Goal: Entertainment & Leisure: Consume media (video, audio)

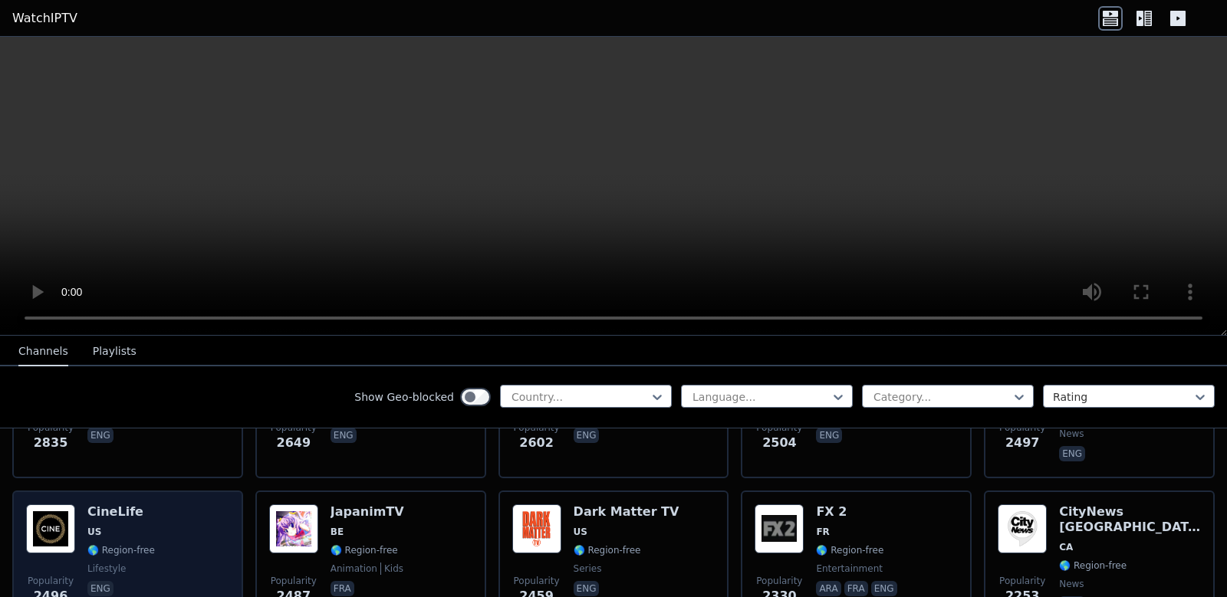
scroll to position [736, 0]
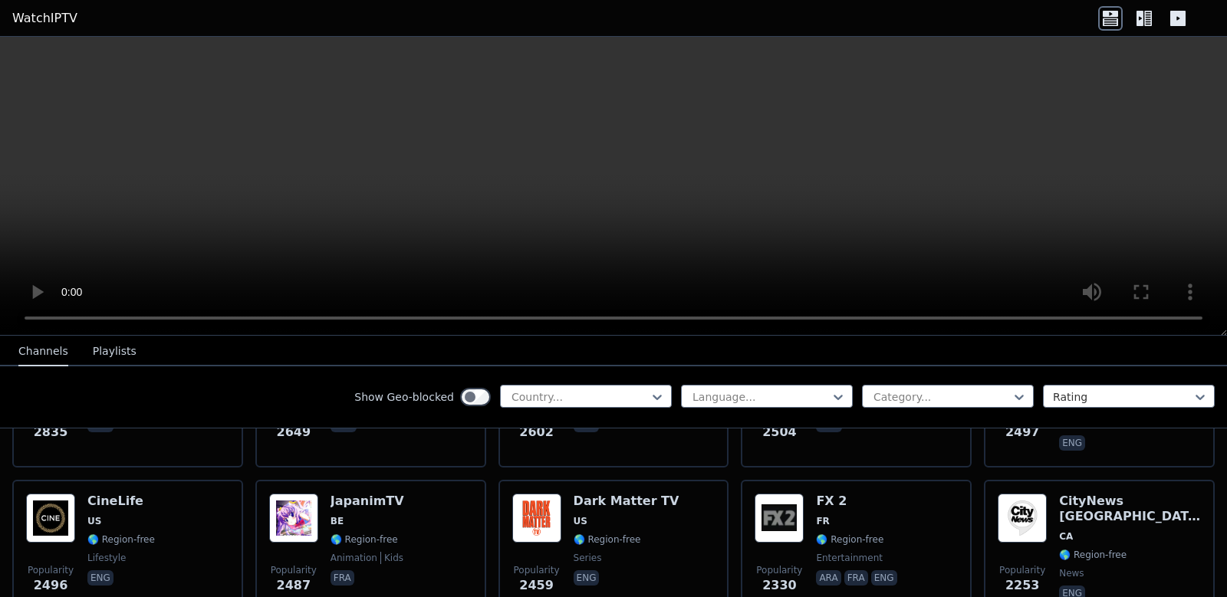
click at [62, 25] on link "WatchIPTV" at bounding box center [44, 18] width 65 height 18
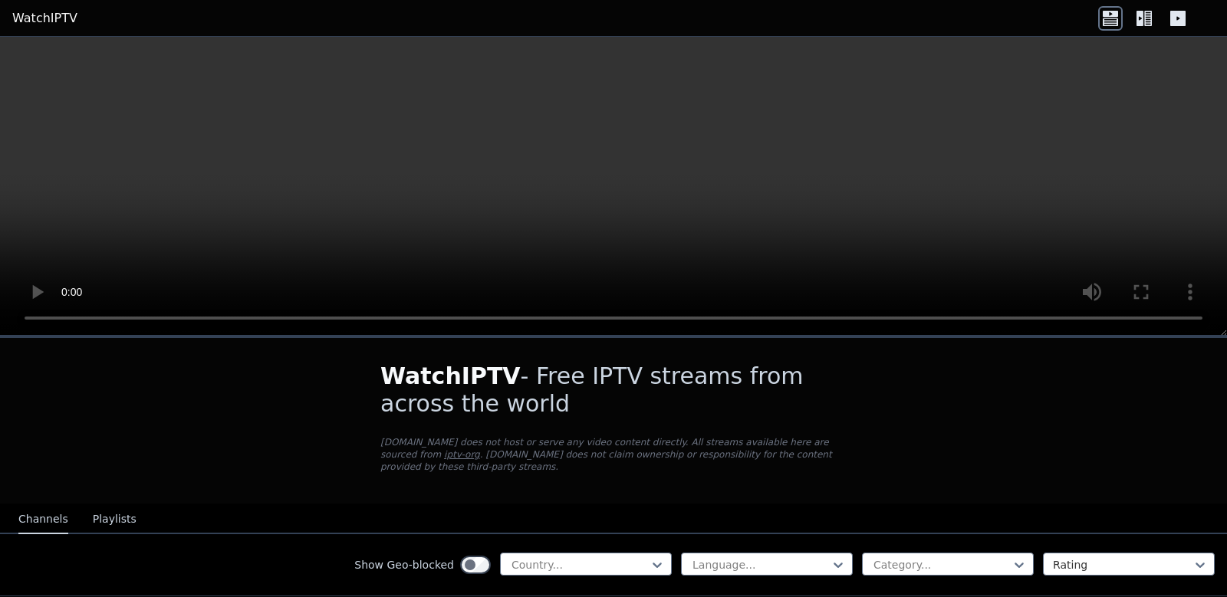
click at [1122, 20] on icon at bounding box center [1110, 18] width 25 height 25
click at [1163, 15] on div at bounding box center [1144, 18] width 92 height 25
click at [1141, 23] on icon at bounding box center [1140, 18] width 7 height 15
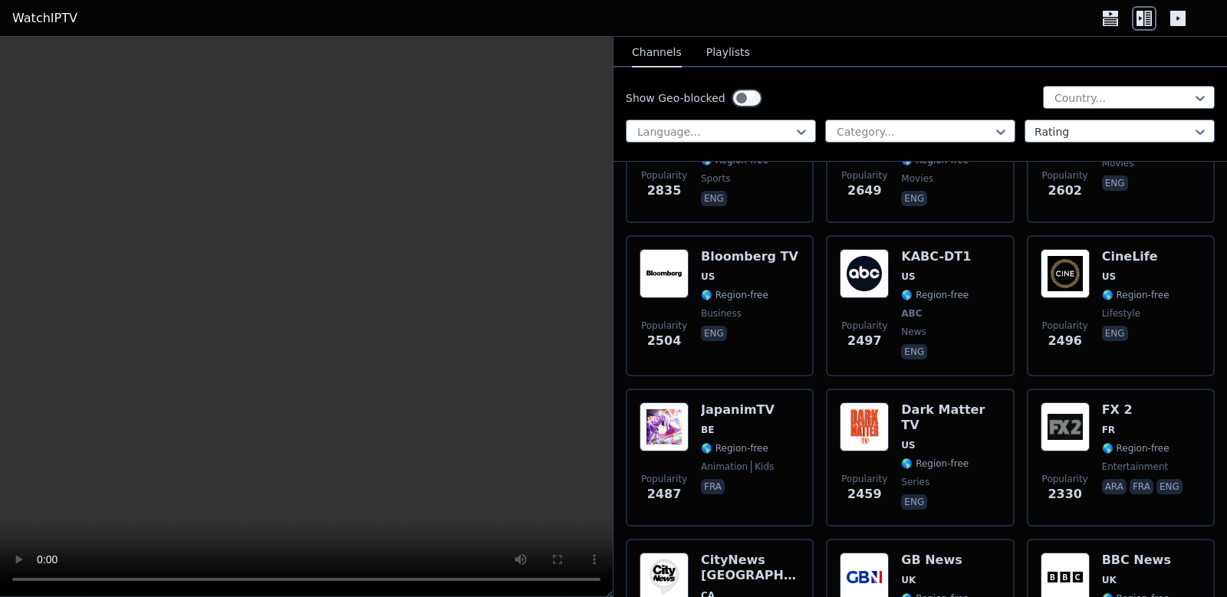
scroll to position [1012, 0]
click at [732, 61] on button "Playlists" at bounding box center [728, 52] width 44 height 29
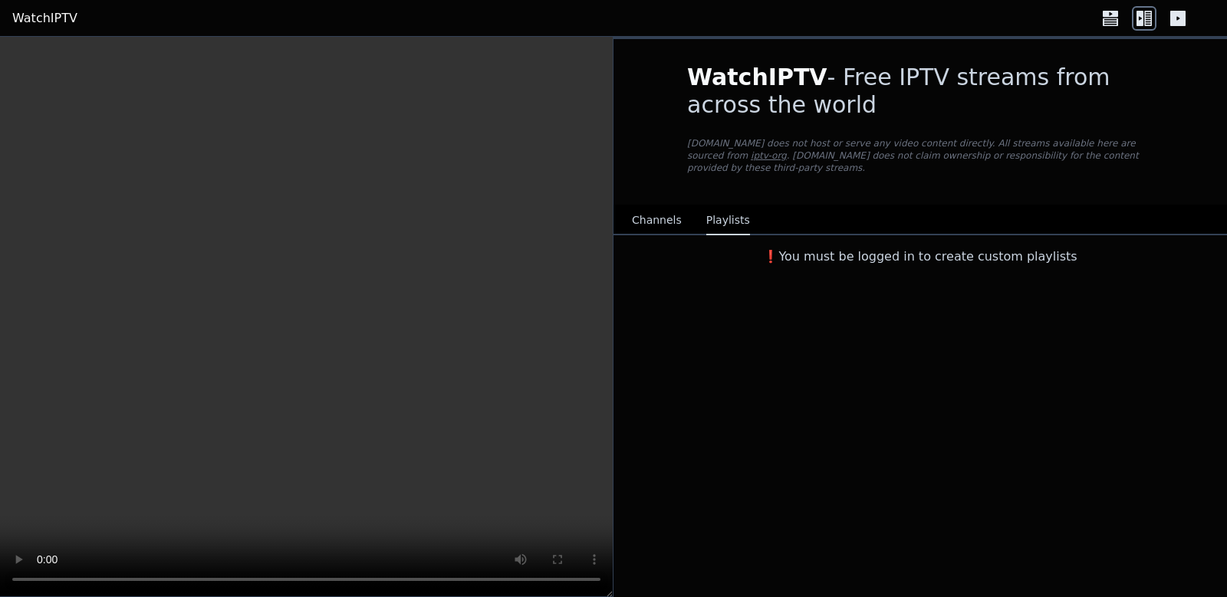
scroll to position [0, 0]
click at [650, 206] on button "Channels" at bounding box center [657, 220] width 50 height 29
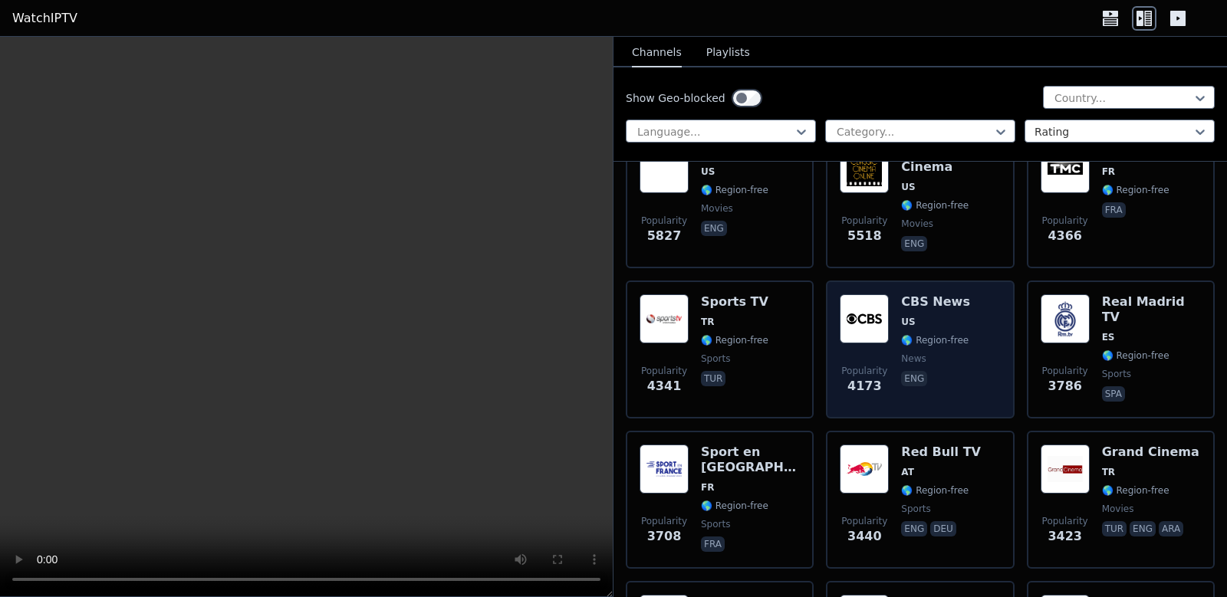
scroll to position [368, 0]
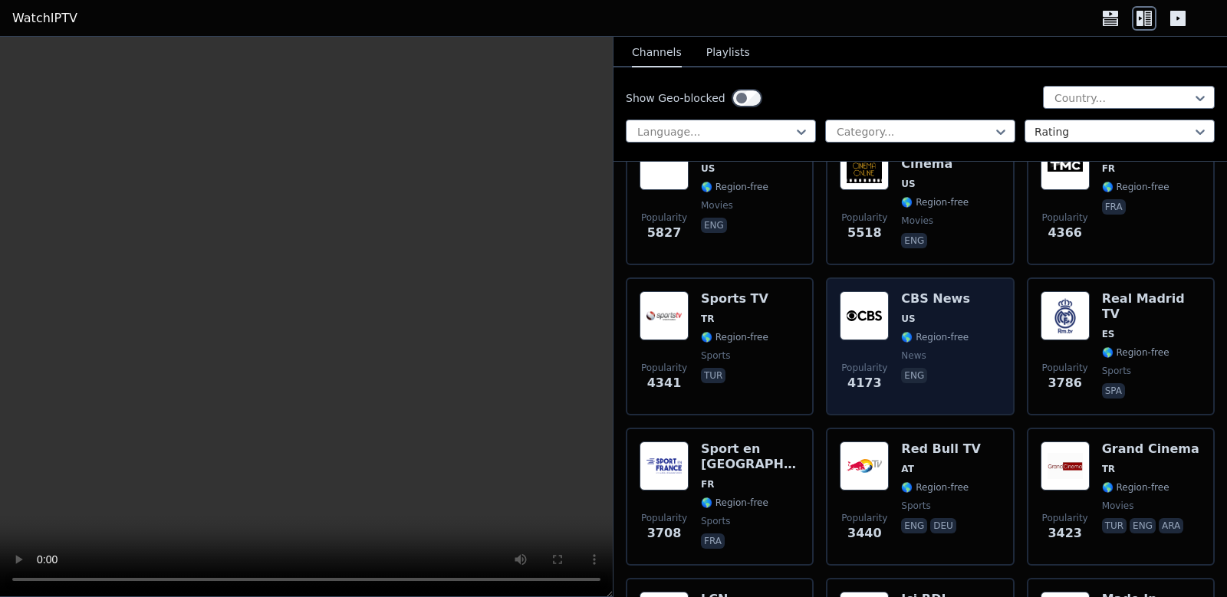
click at [933, 331] on span "🌎 Region-free" at bounding box center [934, 337] width 67 height 12
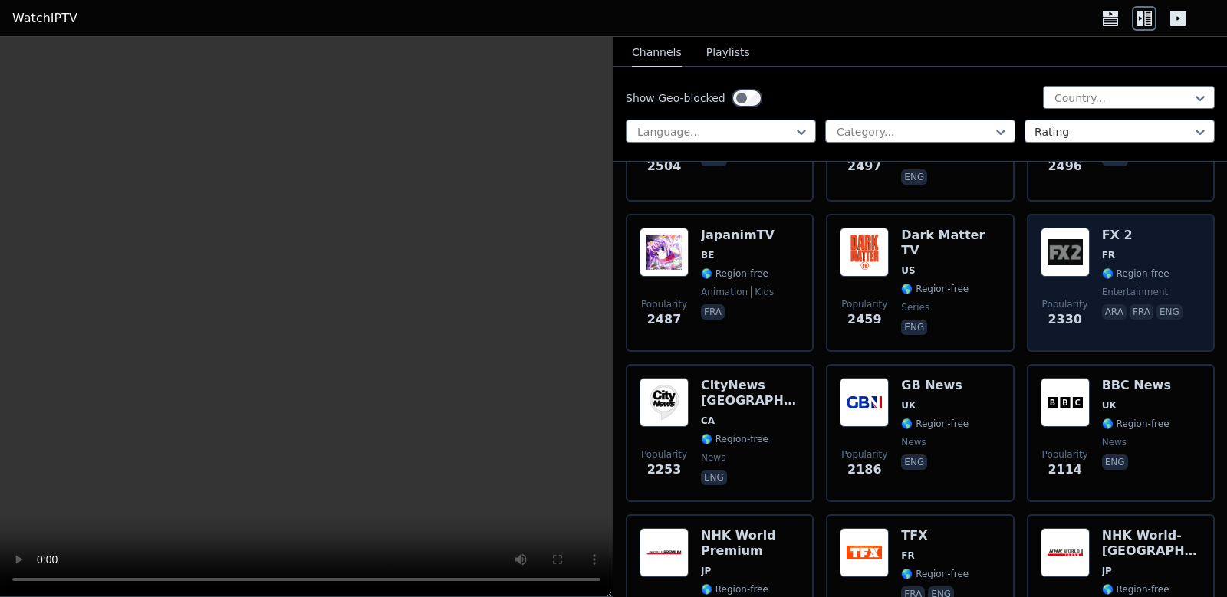
scroll to position [1288, 0]
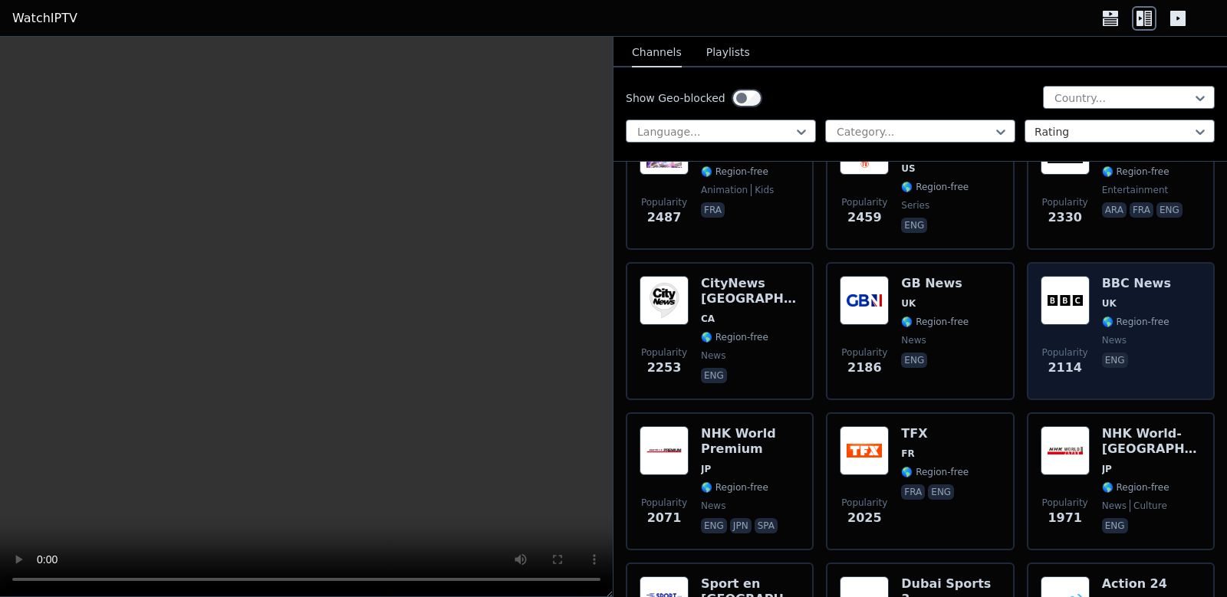
click at [1102, 298] on span "UK" at bounding box center [1109, 304] width 15 height 12
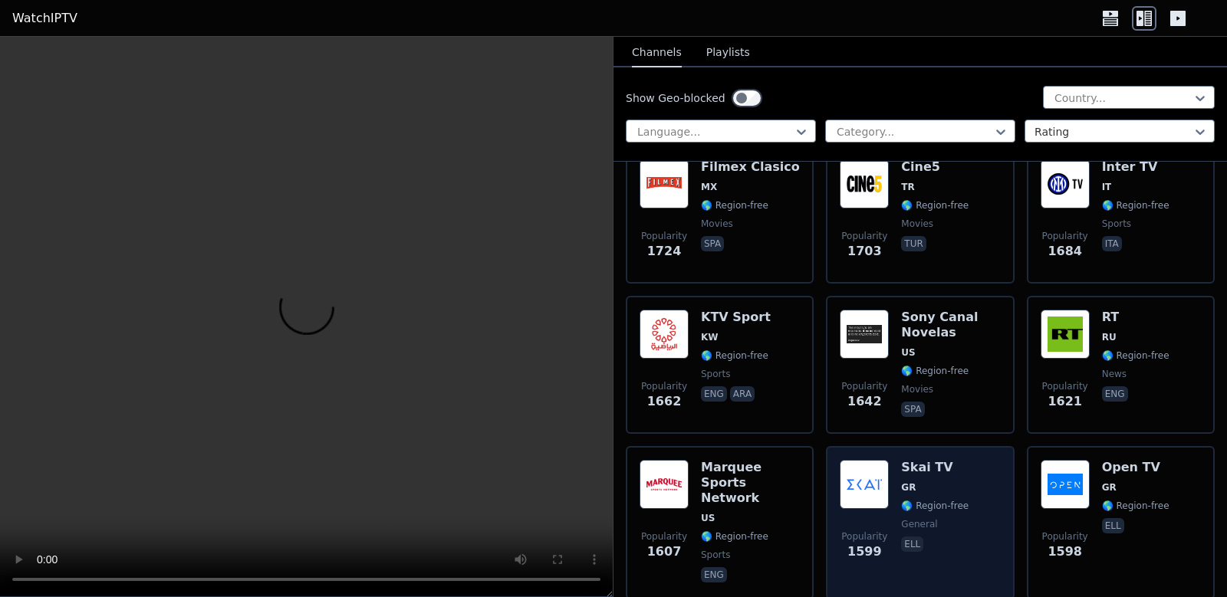
scroll to position [2117, 0]
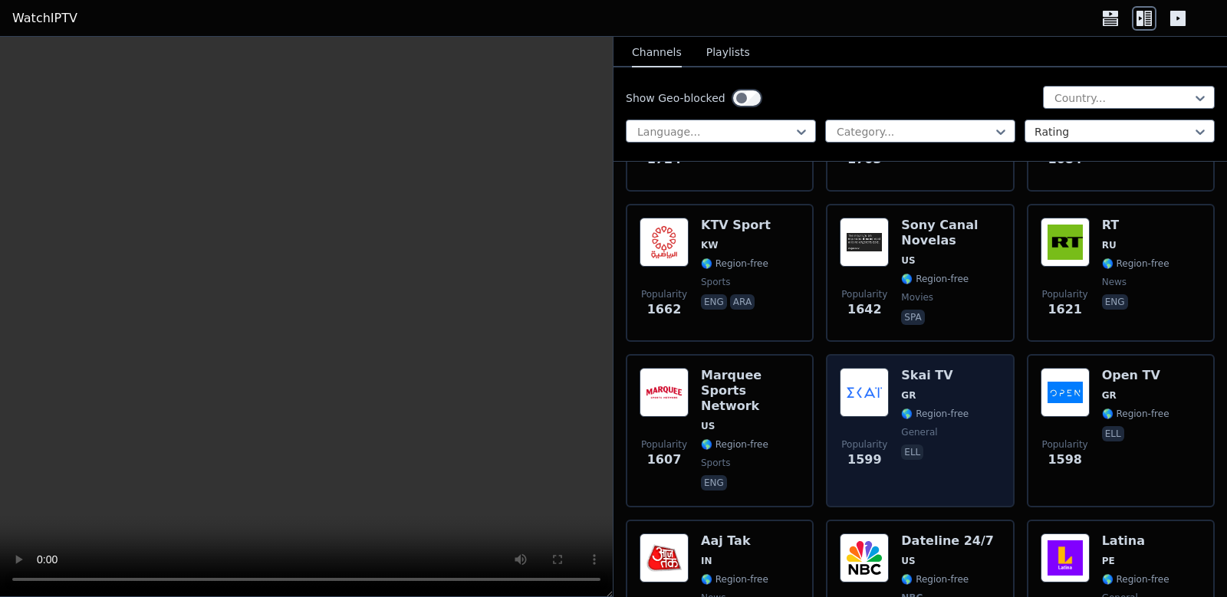
click at [969, 420] on div "Popularity 1599 Skai TV GR 🌎 Region-free general ell" at bounding box center [920, 431] width 160 height 126
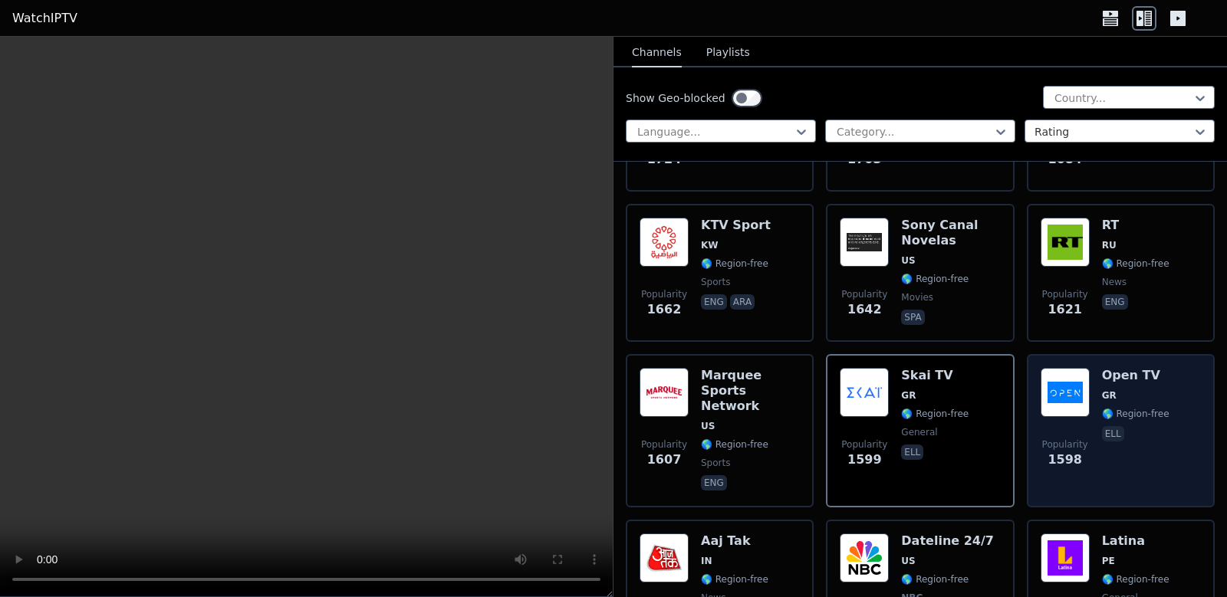
click at [1102, 456] on div "Open TV GR 🌎 Region-free ell" at bounding box center [1135, 431] width 67 height 126
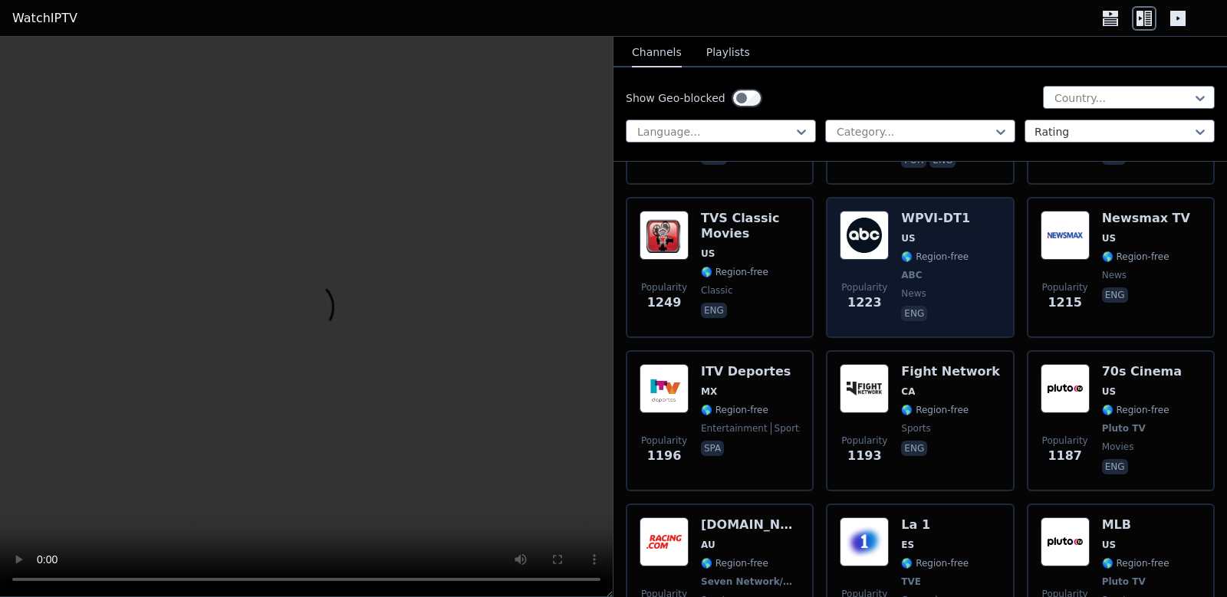
scroll to position [3221, 0]
